Goal: Use online tool/utility: Use online tool/utility

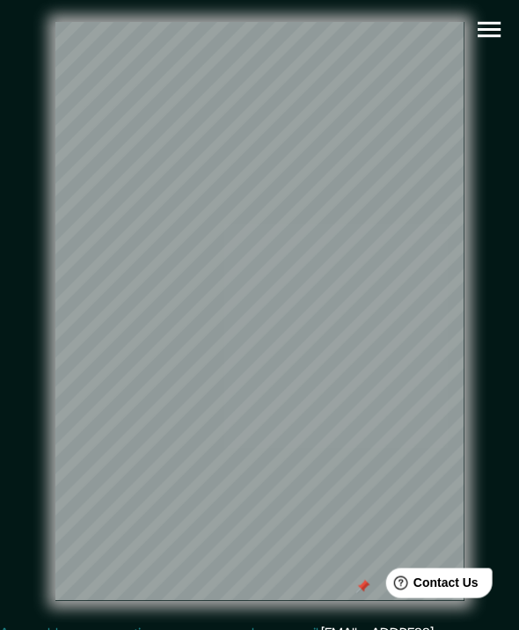
click at [332, 629] on html "Mappin Location [GEOGRAPHIC_DATA], [GEOGRAPHIC_DATA], [GEOGRAPHIC_DATA] Pins Cl…" at bounding box center [259, 315] width 519 height 630
click at [462, 352] on div at bounding box center [462, 345] width 14 height 14
click at [466, 455] on div "© Mapbox © OpenStreetMap Improve this map" at bounding box center [259, 311] width 467 height 566
click at [518, 513] on html "Mappin Location [GEOGRAPHIC_DATA], [GEOGRAPHIC_DATA], [GEOGRAPHIC_DATA] Pins Cl…" at bounding box center [259, 315] width 519 height 630
click at [7, 358] on div "© Mapbox © OpenStreetMap Improve this map" at bounding box center [259, 311] width 523 height 622
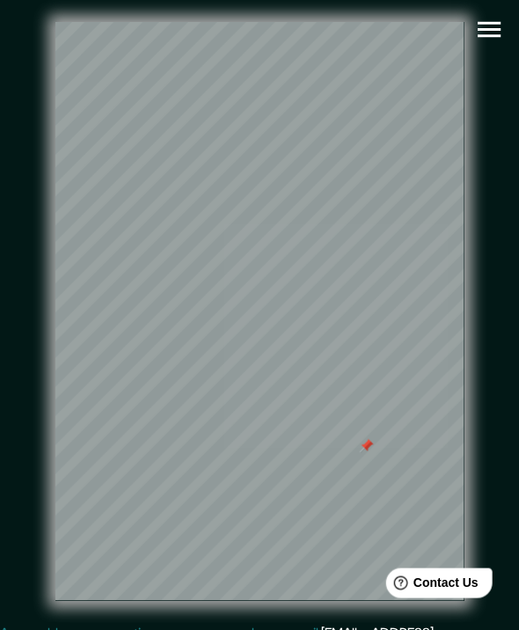
click at [518, 402] on html "Mappin Location [GEOGRAPHIC_DATA], [GEOGRAPHIC_DATA], [GEOGRAPHIC_DATA] Pins Cl…" at bounding box center [259, 315] width 519 height 630
click at [465, 414] on div "© Mapbox © OpenStreetMap Improve this map" at bounding box center [259, 311] width 467 height 566
click at [461, 452] on div at bounding box center [468, 445] width 14 height 14
click at [18, 461] on div "© Mapbox © OpenStreetMap Improve this map" at bounding box center [259, 311] width 523 height 622
click at [58, 438] on div at bounding box center [61, 434] width 14 height 14
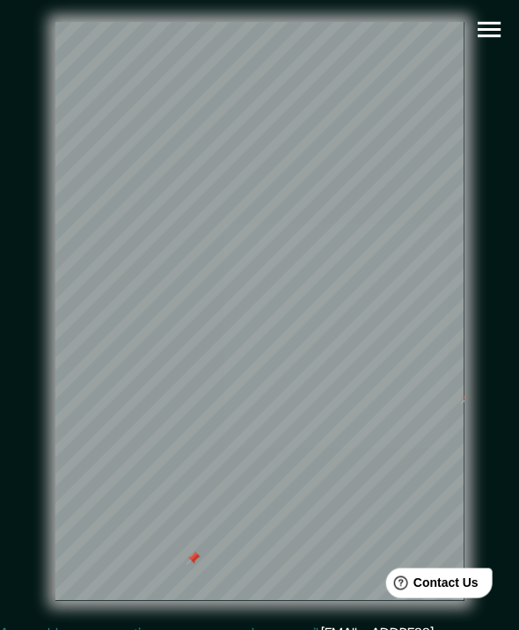
click at [193, 565] on div at bounding box center [193, 558] width 14 height 14
click at [518, 369] on html "Mappin Location [GEOGRAPHIC_DATA], [GEOGRAPHIC_DATA], [GEOGRAPHIC_DATA] Pins Cl…" at bounding box center [259, 315] width 519 height 630
click at [503, 451] on div "© Mapbox © OpenStreetMap Improve this map" at bounding box center [259, 311] width 523 height 622
click at [499, 25] on icon "button" at bounding box center [489, 29] width 31 height 31
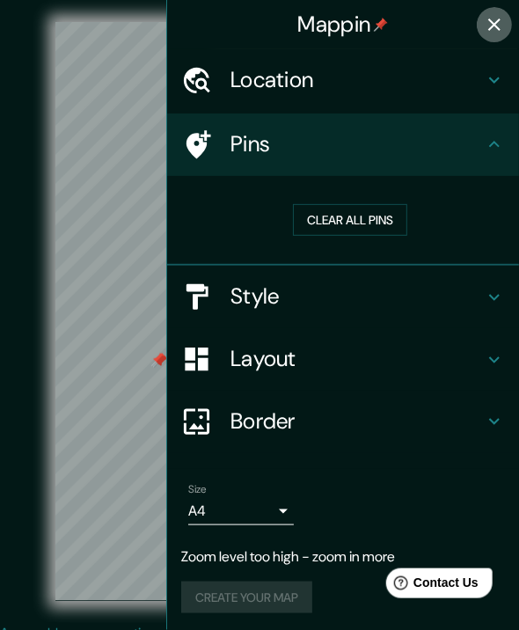
click at [492, 23] on button "button" at bounding box center [494, 24] width 35 height 35
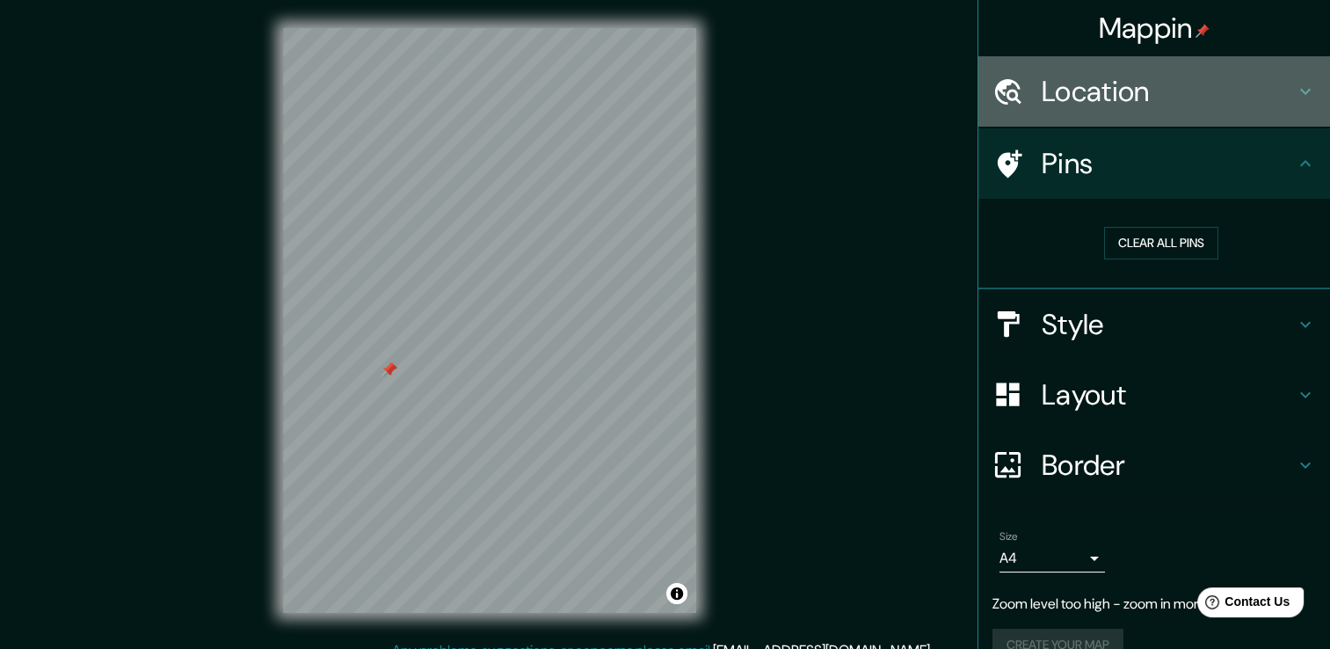
click at [518, 114] on div "Location" at bounding box center [1155, 91] width 352 height 70
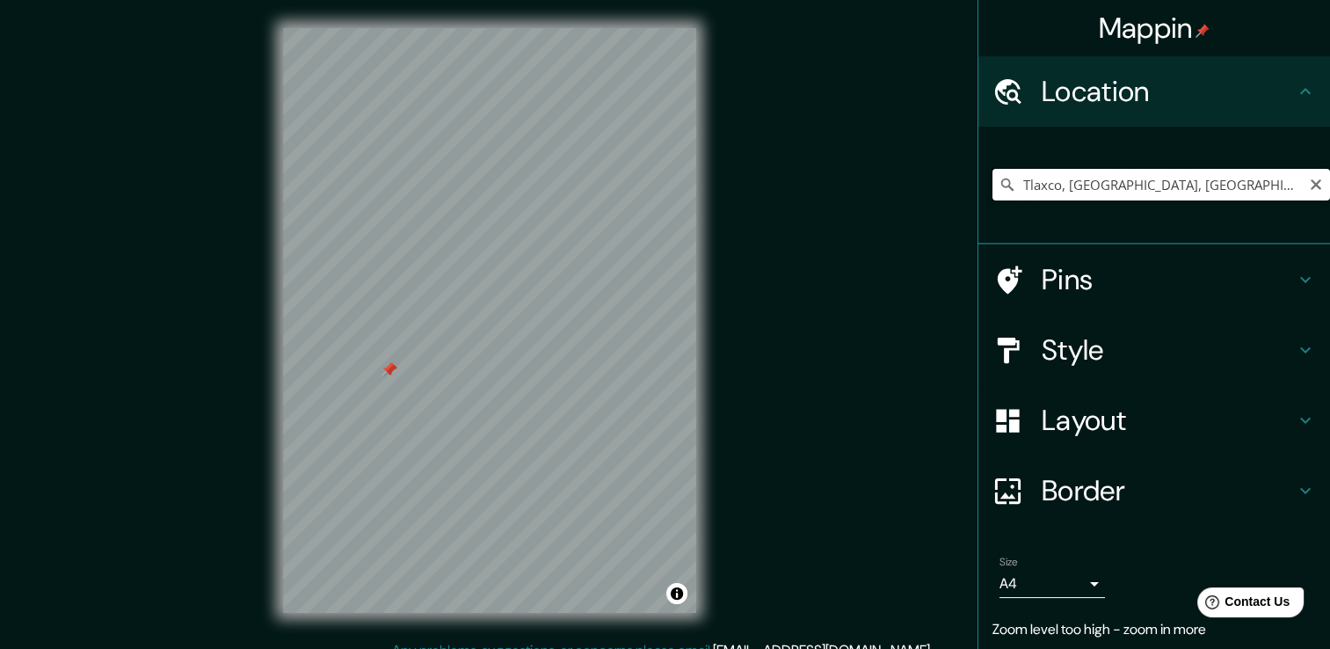
click at [518, 170] on input "Tlaxco, [GEOGRAPHIC_DATA], [GEOGRAPHIC_DATA]" at bounding box center [1162, 185] width 338 height 32
drag, startPoint x: 1173, startPoint y: 183, endPoint x: 951, endPoint y: 197, distance: 222.0
click at [518, 197] on div "Mappin Location [GEOGRAPHIC_DATA], [GEOGRAPHIC_DATA], [GEOGRAPHIC_DATA] Pins St…" at bounding box center [665, 334] width 1330 height 668
type input "Tlaxcala [PERSON_NAME], [GEOGRAPHIC_DATA], [GEOGRAPHIC_DATA]"
click at [518, 186] on icon "Clear" at bounding box center [1316, 184] width 11 height 11
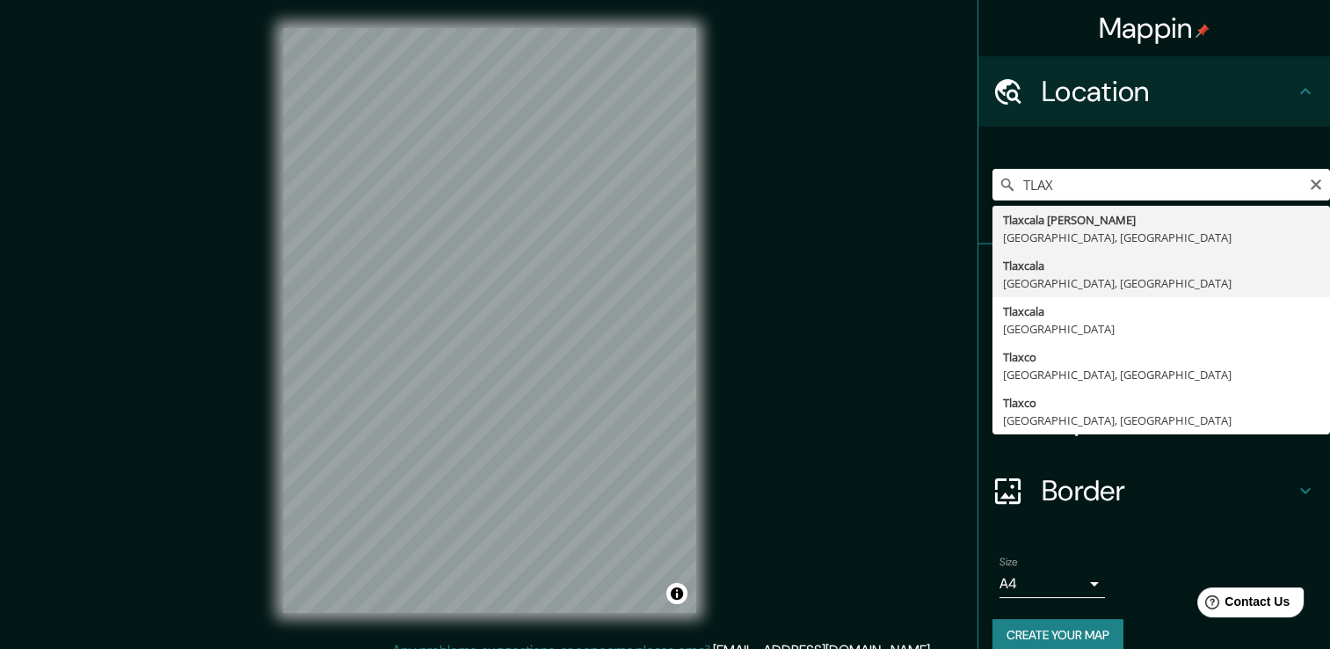
type input "[GEOGRAPHIC_DATA], [GEOGRAPHIC_DATA], [GEOGRAPHIC_DATA]"
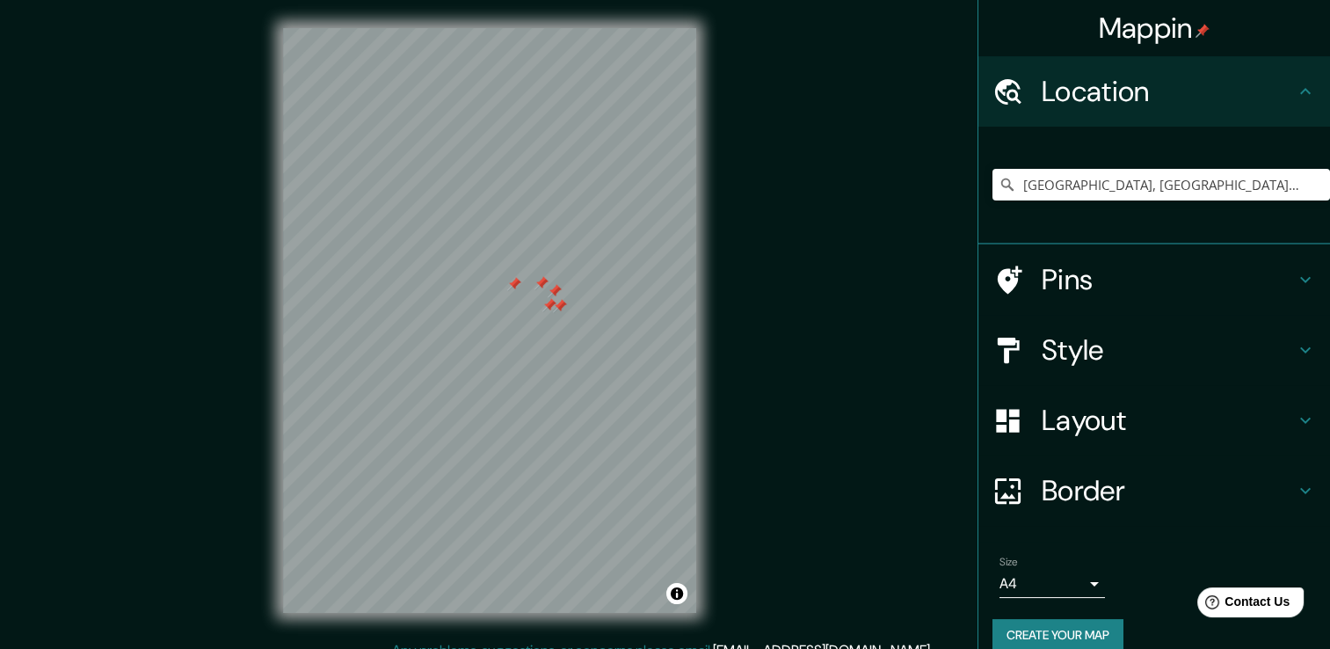
click at [518, 310] on div at bounding box center [560, 306] width 14 height 14
click at [518, 308] on div at bounding box center [549, 305] width 14 height 14
click at [518, 296] on div at bounding box center [565, 292] width 14 height 14
click at [518, 294] on div at bounding box center [561, 292] width 14 height 14
click at [518, 288] on div at bounding box center [555, 291] width 14 height 14
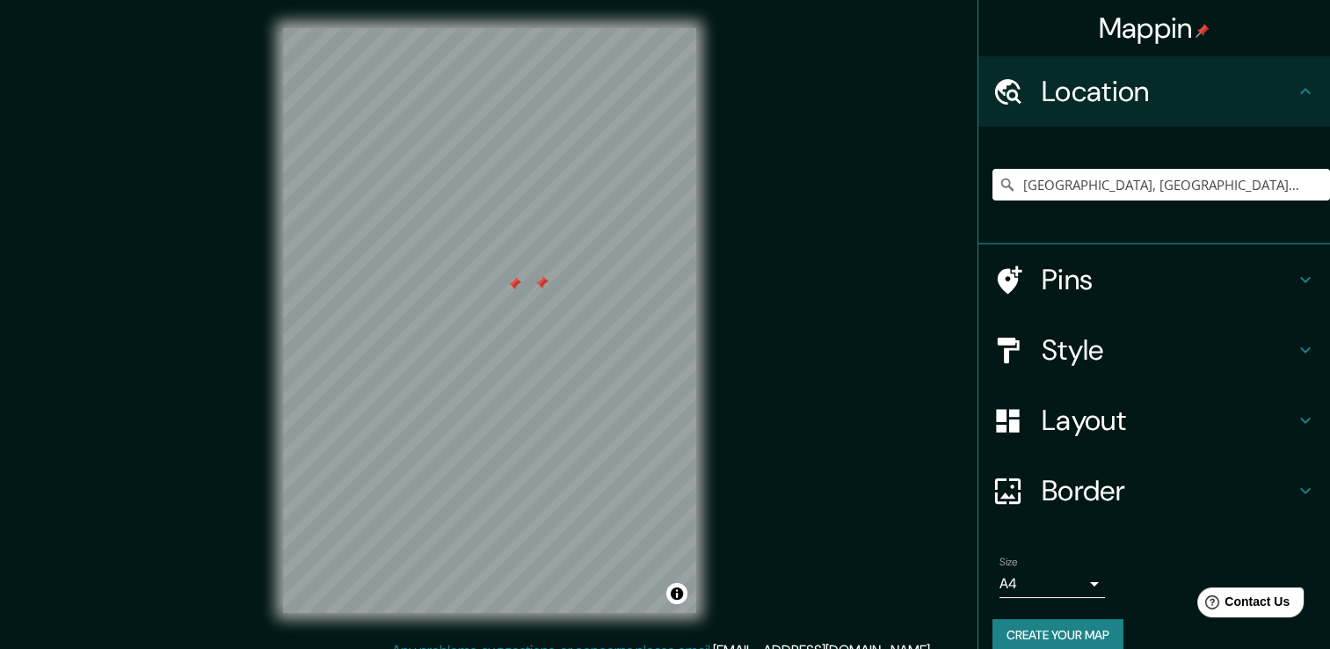
click at [518, 284] on div at bounding box center [542, 283] width 14 height 14
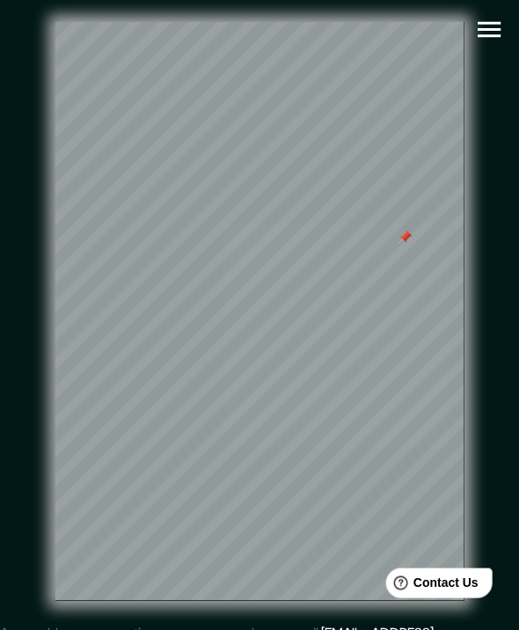
click at [476, 33] on icon "button" at bounding box center [489, 29] width 31 height 31
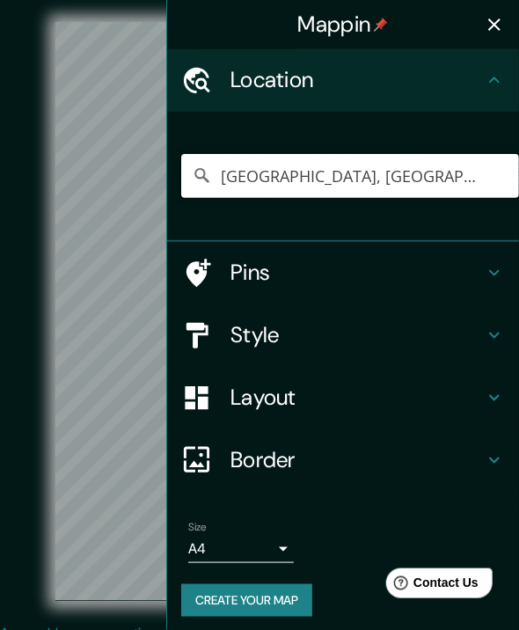
click at [368, 183] on input "[GEOGRAPHIC_DATA], [GEOGRAPHIC_DATA], [GEOGRAPHIC_DATA]" at bounding box center [350, 176] width 338 height 44
click at [477, 189] on input "[GEOGRAPHIC_DATA], [GEOGRAPHIC_DATA], [GEOGRAPHIC_DATA]" at bounding box center [350, 176] width 338 height 44
click at [494, 182] on icon "Clear" at bounding box center [500, 176] width 12 height 12
type input "Tlaxco, [GEOGRAPHIC_DATA], [GEOGRAPHIC_DATA]"
click at [497, 20] on button "button" at bounding box center [494, 24] width 35 height 35
